Goal: Navigation & Orientation: Find specific page/section

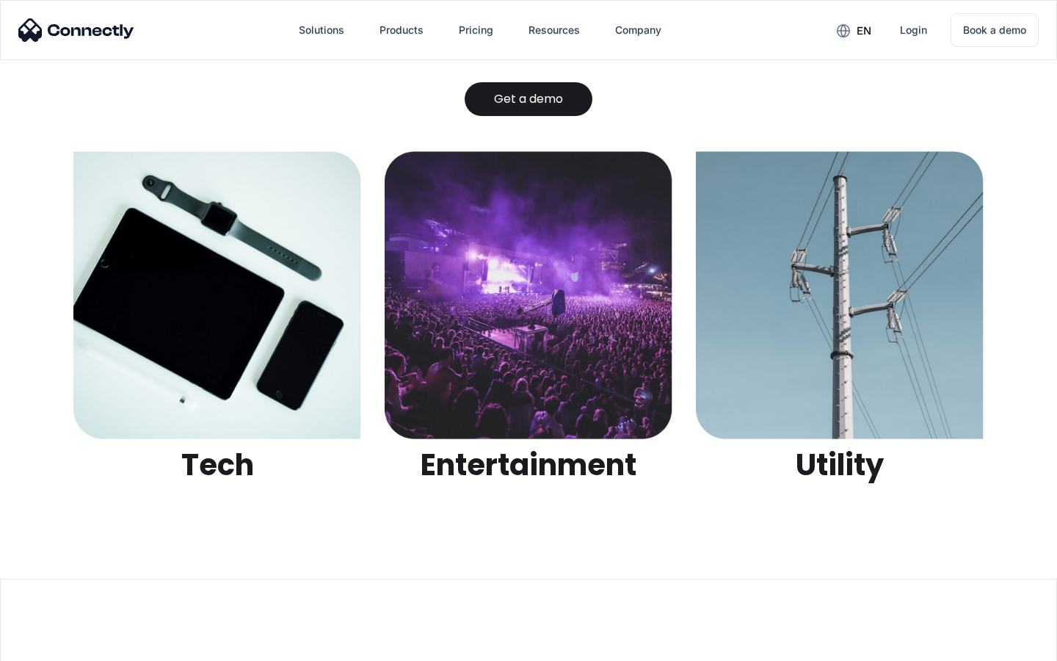
scroll to position [4630, 0]
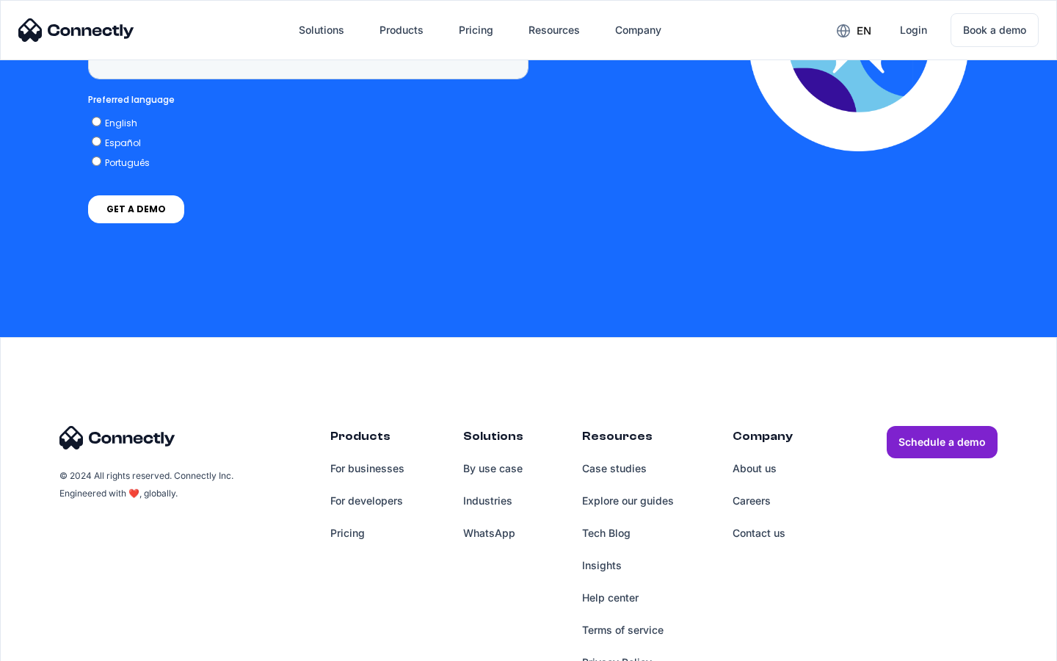
scroll to position [3737, 0]
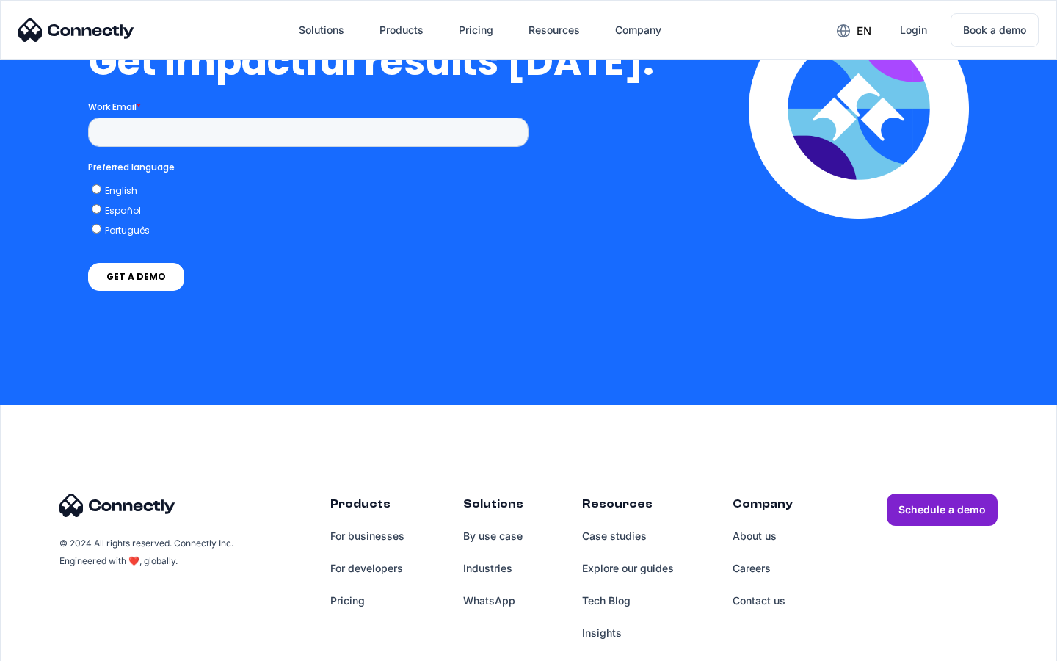
scroll to position [3238, 0]
